Goal: Information Seeking & Learning: Learn about a topic

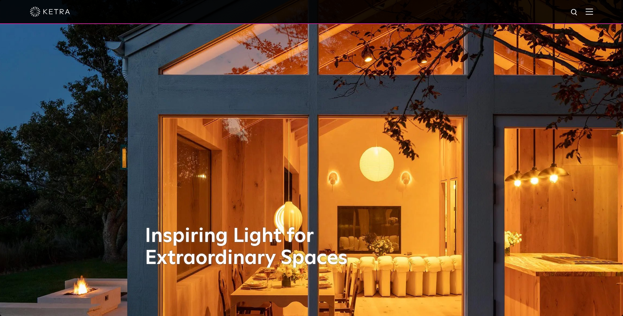
click at [591, 12] on img at bounding box center [589, 11] width 7 height 6
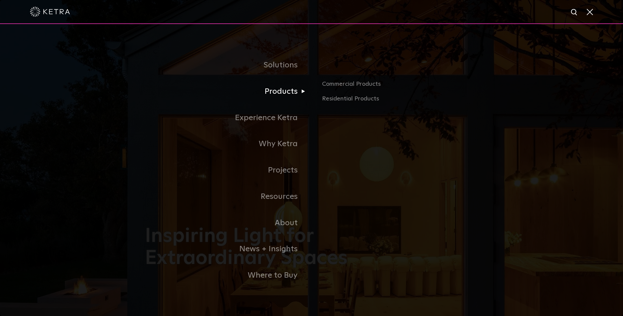
click at [272, 95] on link "Products" at bounding box center [228, 91] width 167 height 26
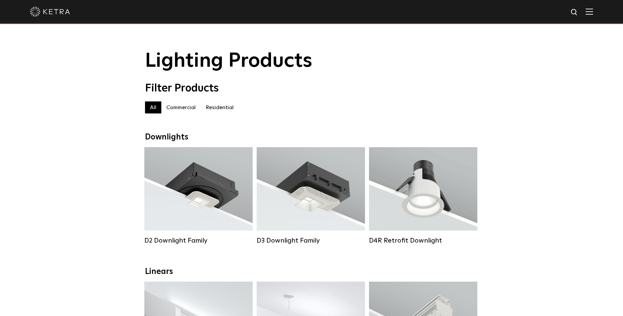
click at [215, 108] on label "Residential" at bounding box center [220, 107] width 38 height 12
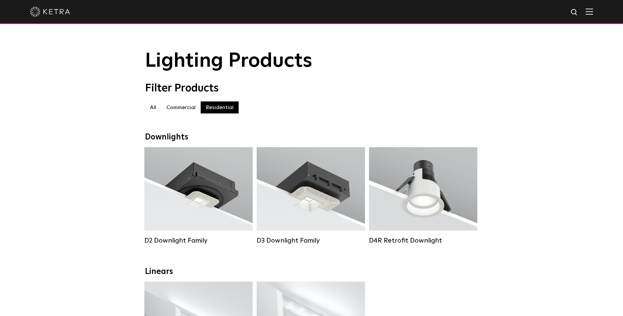
drag, startPoint x: 45, startPoint y: 14, endPoint x: 60, endPoint y: 34, distance: 25.2
click at [45, 14] on img at bounding box center [50, 12] width 40 height 10
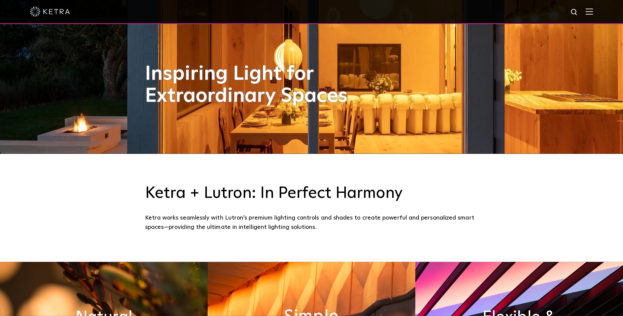
scroll to position [295, 0]
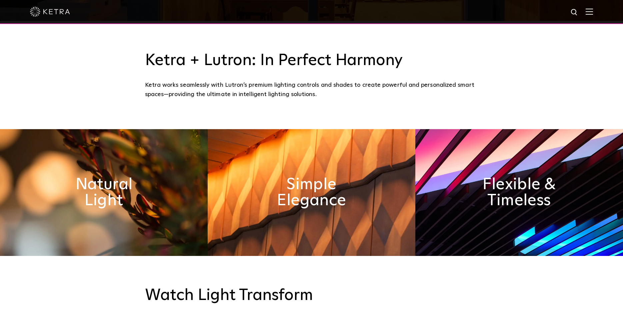
click at [587, 6] on div at bounding box center [311, 11] width 563 height 23
click at [587, 12] on img at bounding box center [589, 11] width 7 height 6
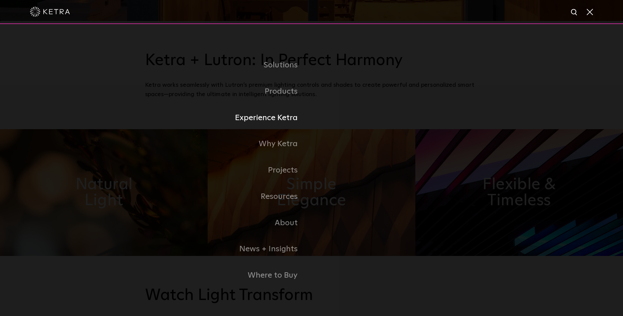
click at [295, 123] on link "Experience Ketra" at bounding box center [228, 118] width 167 height 26
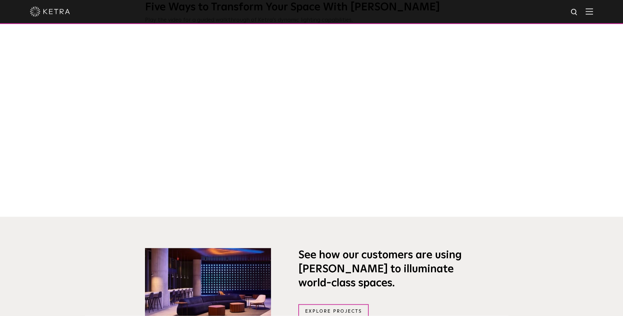
scroll to position [295, 0]
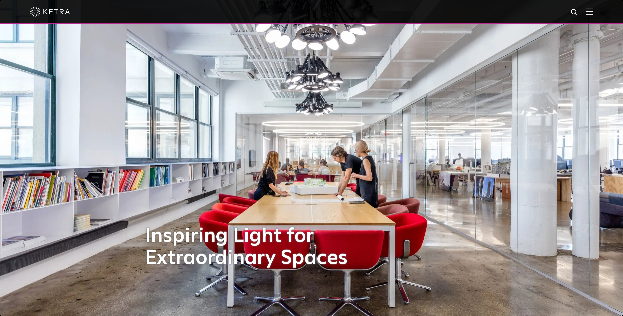
click at [587, 15] on span at bounding box center [589, 11] width 7 height 7
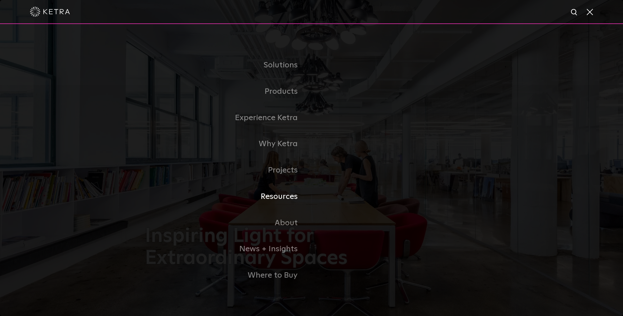
click at [287, 199] on link "Resources" at bounding box center [228, 196] width 167 height 26
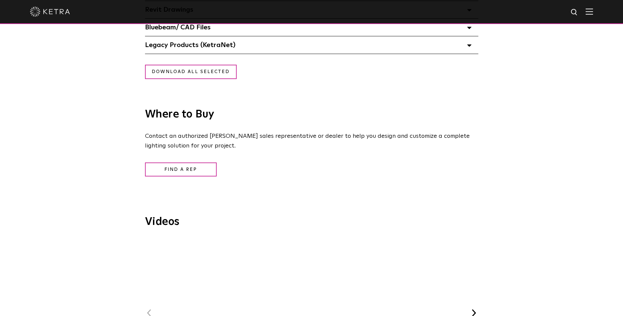
scroll to position [589, 0]
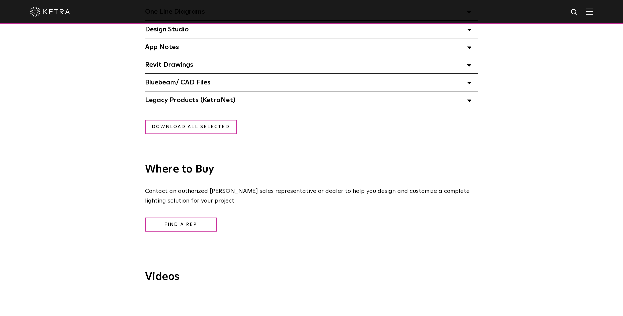
click at [192, 83] on span "Bluebeam/ CAD Files" at bounding box center [178, 82] width 66 height 7
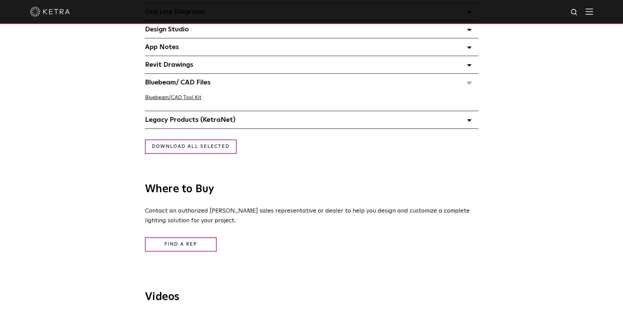
scroll to position [0, 0]
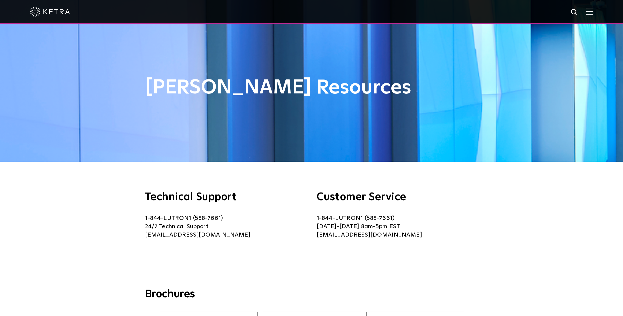
click at [587, 11] on img at bounding box center [589, 11] width 7 height 6
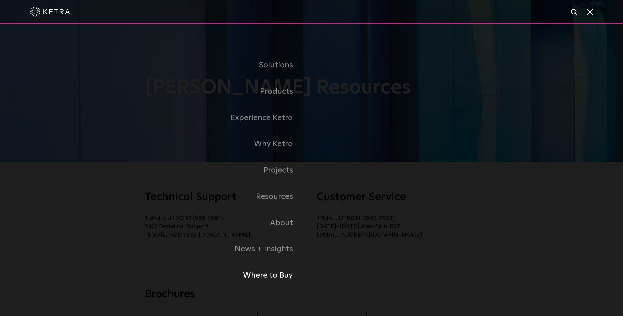
click at [282, 273] on link "Where to Buy" at bounding box center [199, 275] width 223 height 26
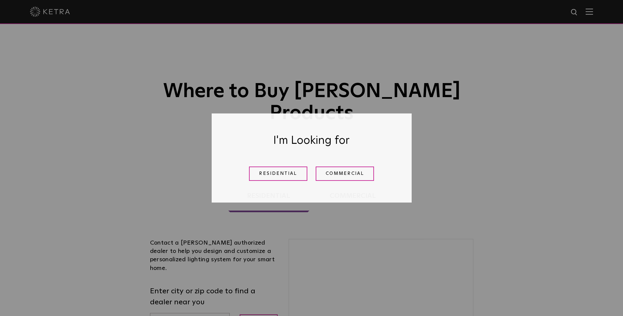
click at [585, 12] on div "I'm Looking for Residential Commercial" at bounding box center [311, 158] width 623 height 316
click at [589, 11] on div "I'm Looking for Residential Commercial" at bounding box center [311, 158] width 623 height 316
click at [287, 169] on link "Residential" at bounding box center [278, 173] width 58 height 14
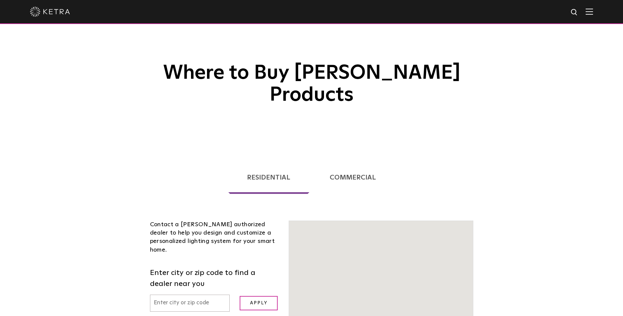
scroll to position [159, 0]
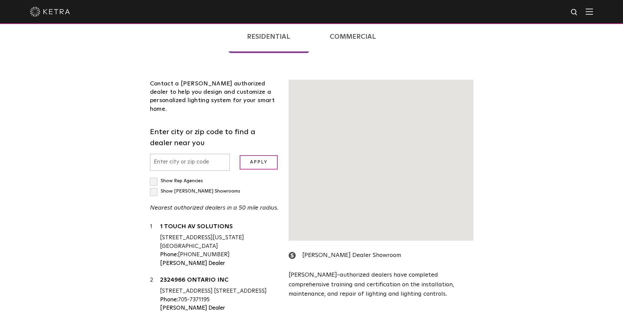
click at [591, 13] on img at bounding box center [589, 11] width 7 height 6
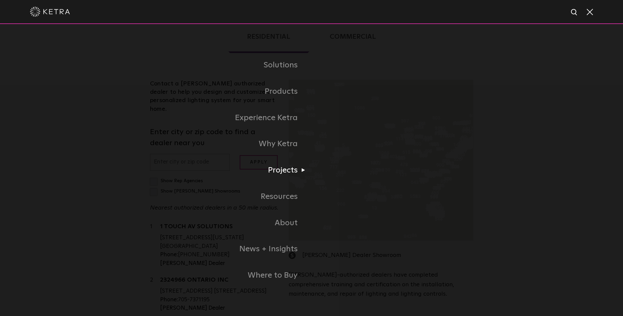
scroll to position [170, 0]
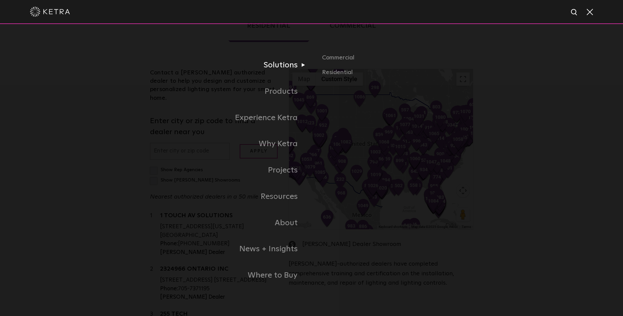
click at [286, 67] on link "Solutions" at bounding box center [228, 65] width 167 height 26
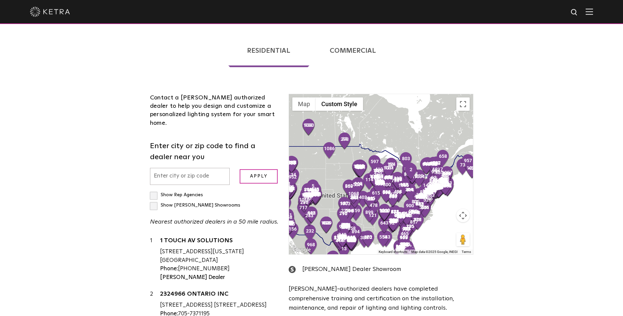
scroll to position [295, 0]
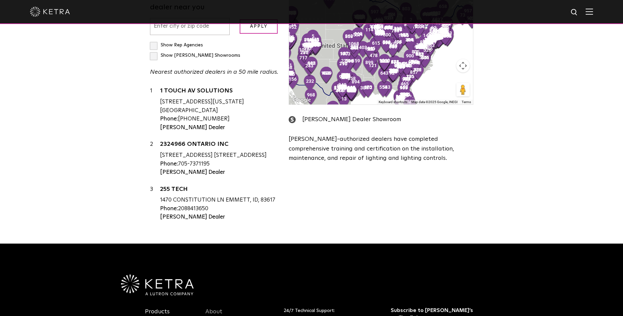
click at [160, 308] on link "Products" at bounding box center [157, 315] width 25 height 15
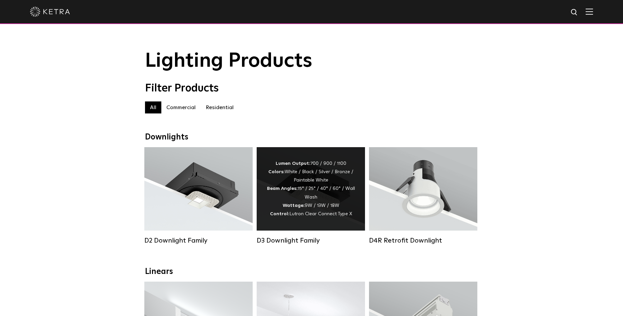
click at [310, 194] on div "Lumen Output: 700 / 900 / 1100 Colors: White / Black / Silver / Bronze / Painta…" at bounding box center [311, 188] width 88 height 59
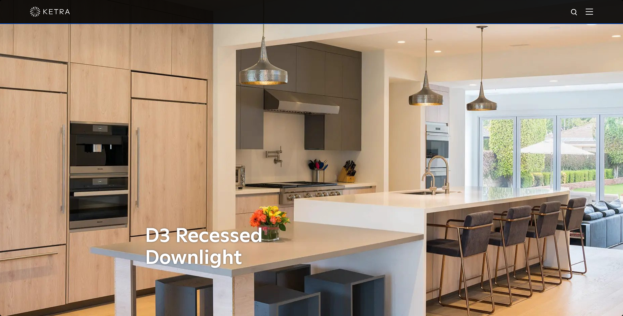
click at [588, 14] on img at bounding box center [589, 11] width 7 height 6
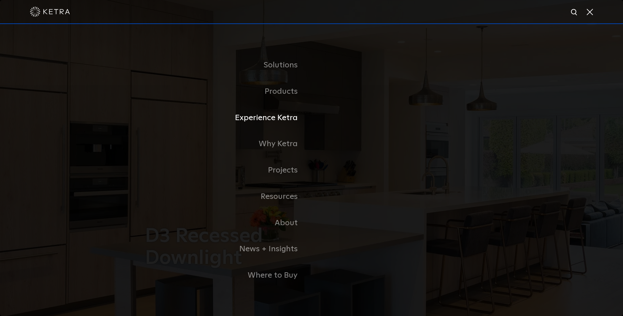
click at [282, 119] on link "Experience Ketra" at bounding box center [228, 118] width 167 height 26
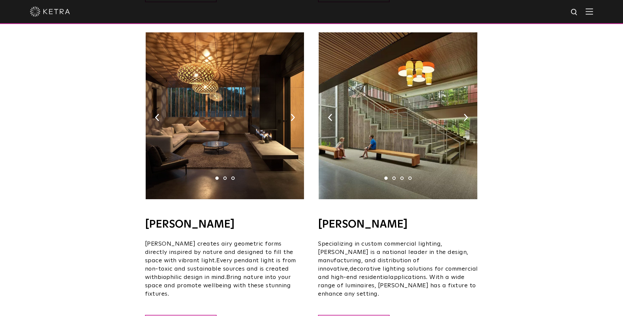
scroll to position [442, 0]
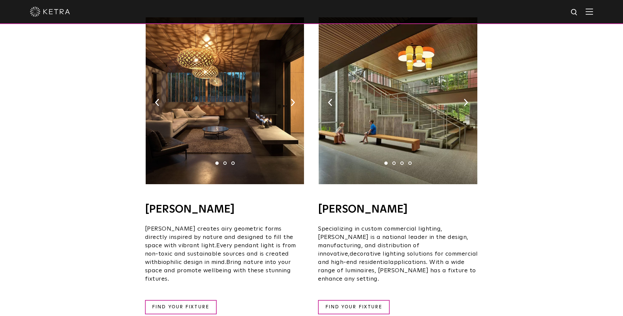
click at [290, 93] on img at bounding box center [225, 100] width 158 height 167
click at [293, 99] on img at bounding box center [293, 102] width 4 height 7
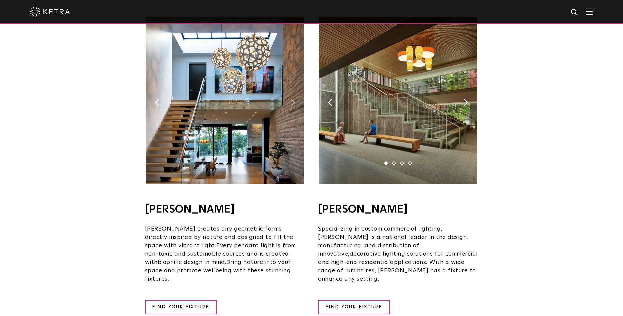
click at [294, 99] on img at bounding box center [293, 102] width 4 height 7
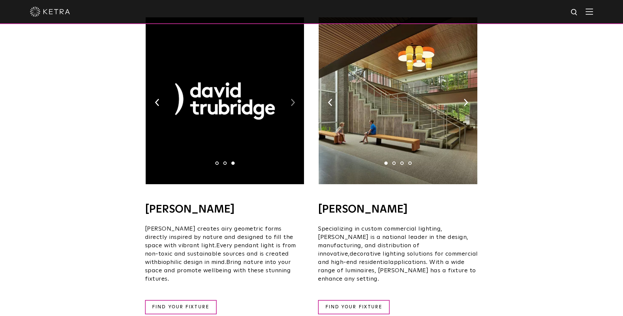
click at [294, 99] on img at bounding box center [293, 102] width 4 height 7
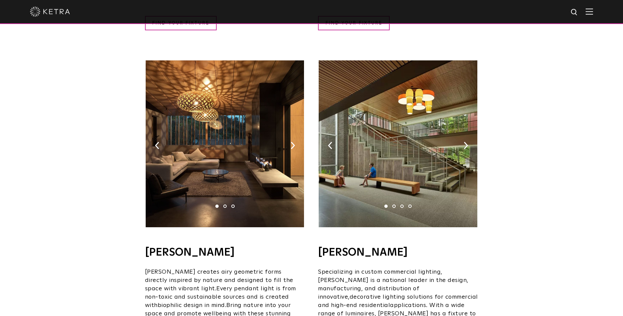
scroll to position [0, 0]
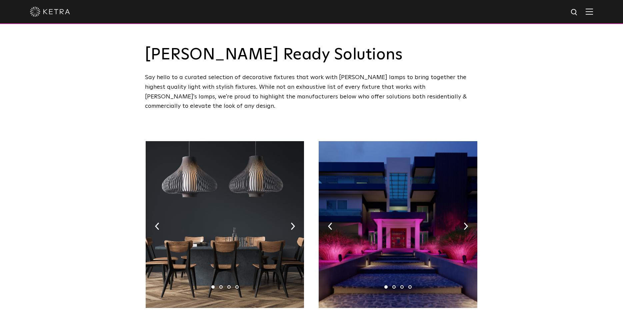
click at [406, 226] on img at bounding box center [398, 224] width 158 height 167
click at [464, 222] on img at bounding box center [466, 225] width 4 height 7
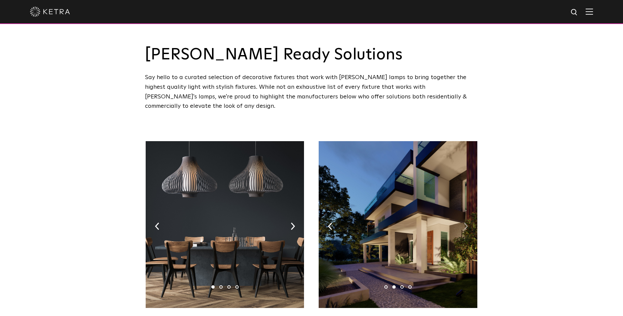
click at [464, 222] on img at bounding box center [466, 225] width 4 height 7
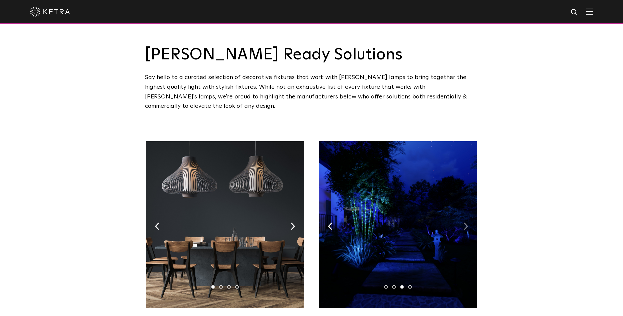
click at [464, 222] on img at bounding box center [466, 225] width 4 height 7
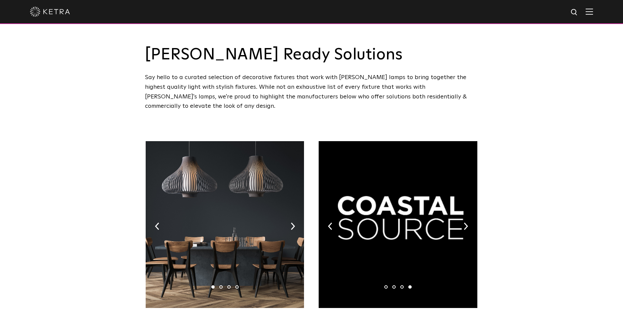
click at [463, 218] on img at bounding box center [398, 224] width 158 height 167
click at [462, 216] on img at bounding box center [398, 224] width 158 height 167
click at [401, 208] on img at bounding box center [398, 224] width 158 height 167
drag, startPoint x: 394, startPoint y: 243, endPoint x: 397, endPoint y: 247, distance: 5.0
click at [397, 242] on img at bounding box center [398, 224] width 158 height 167
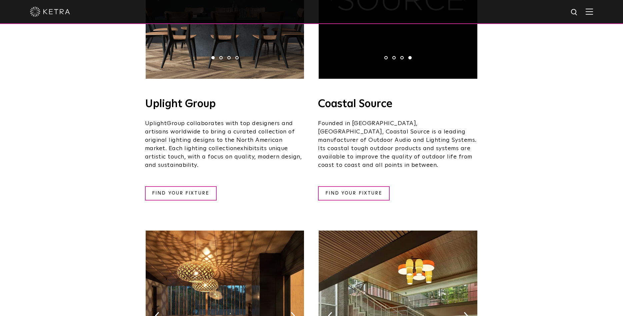
scroll to position [147, 0]
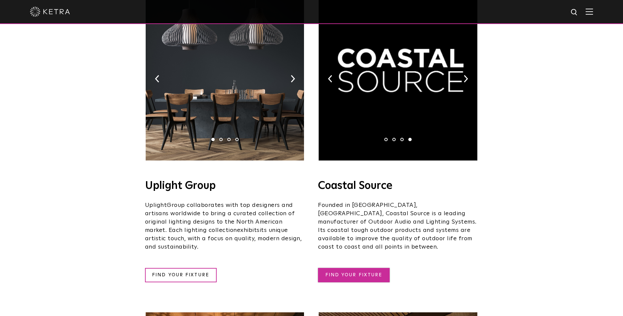
click at [348, 268] on link "FIND YOUR FIXTURE" at bounding box center [354, 275] width 72 height 14
